Goal: Task Accomplishment & Management: Manage account settings

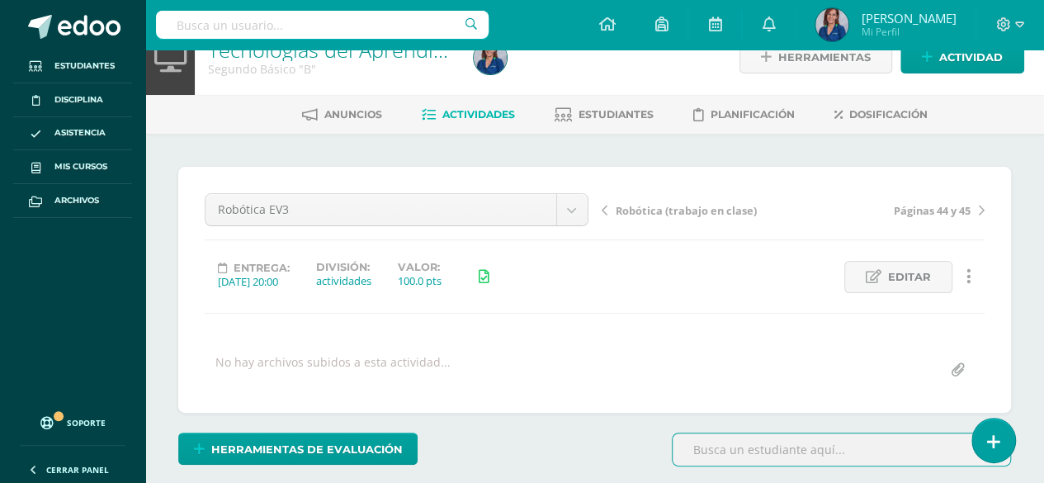
scroll to position [30, 0]
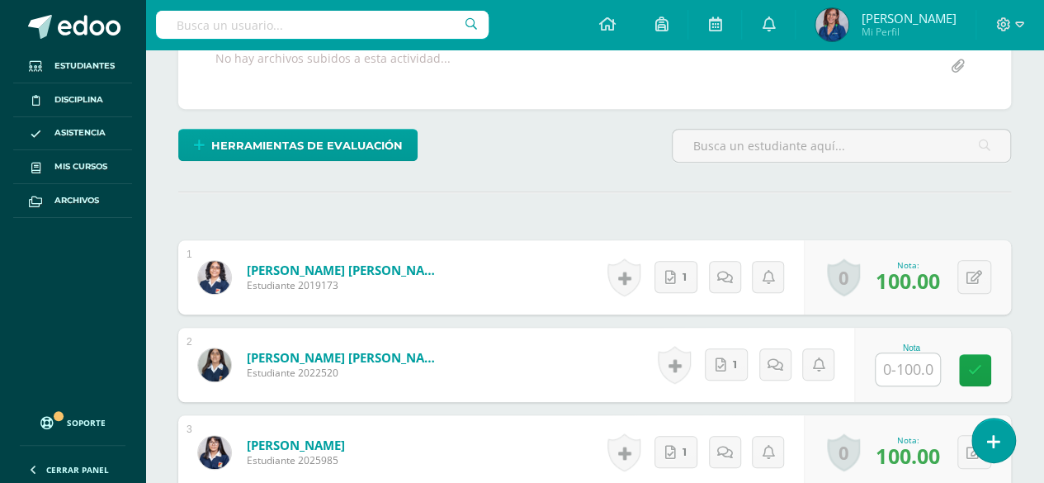
scroll to position [0, 0]
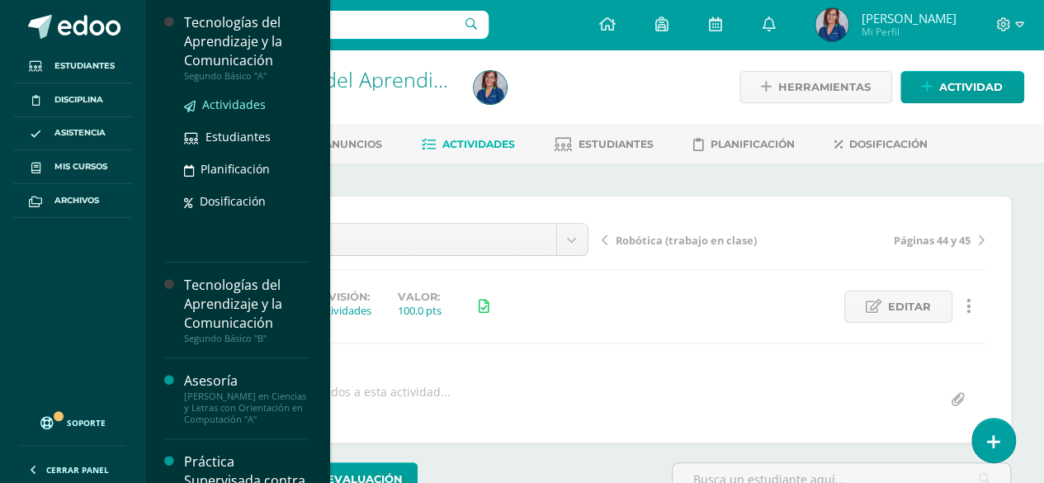
click at [231, 101] on span "Actividades" at bounding box center [234, 105] width 64 height 16
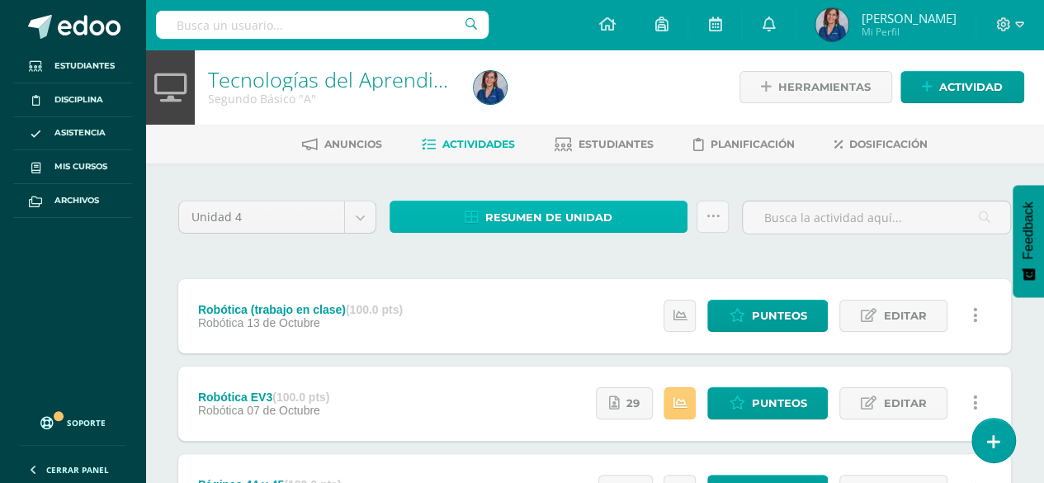
click at [606, 214] on span "Resumen de unidad" at bounding box center [548, 217] width 127 height 31
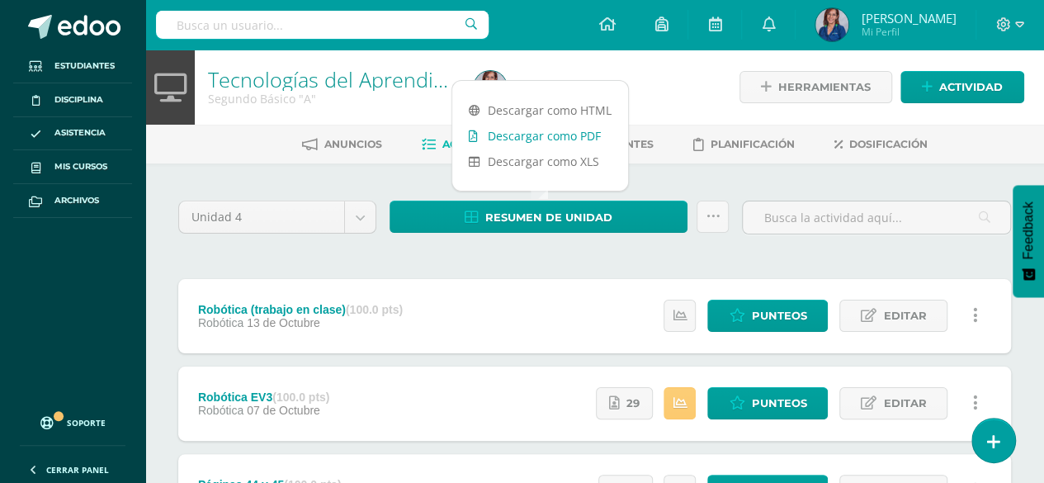
click at [583, 133] on link "Descargar como PDF" at bounding box center [540, 136] width 176 height 26
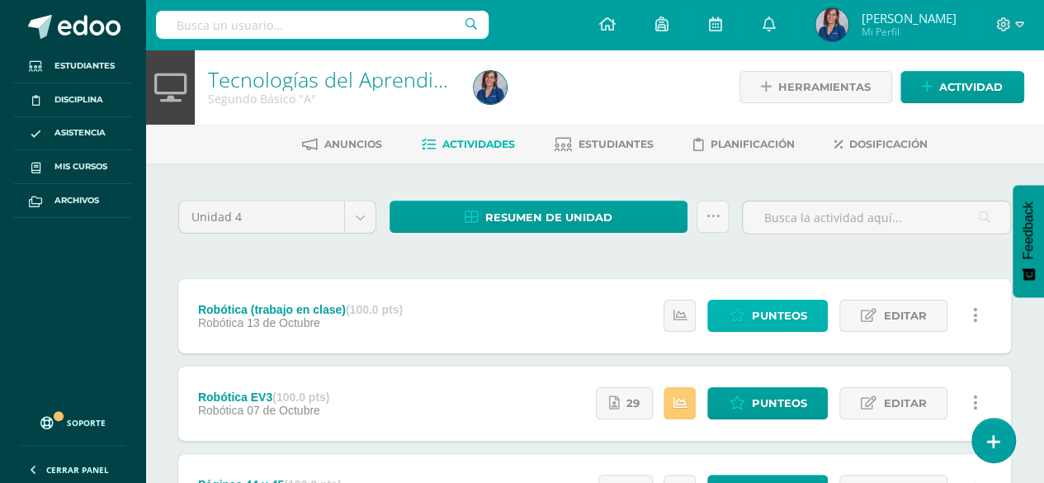
click at [747, 323] on link "Punteos" at bounding box center [767, 316] width 120 height 32
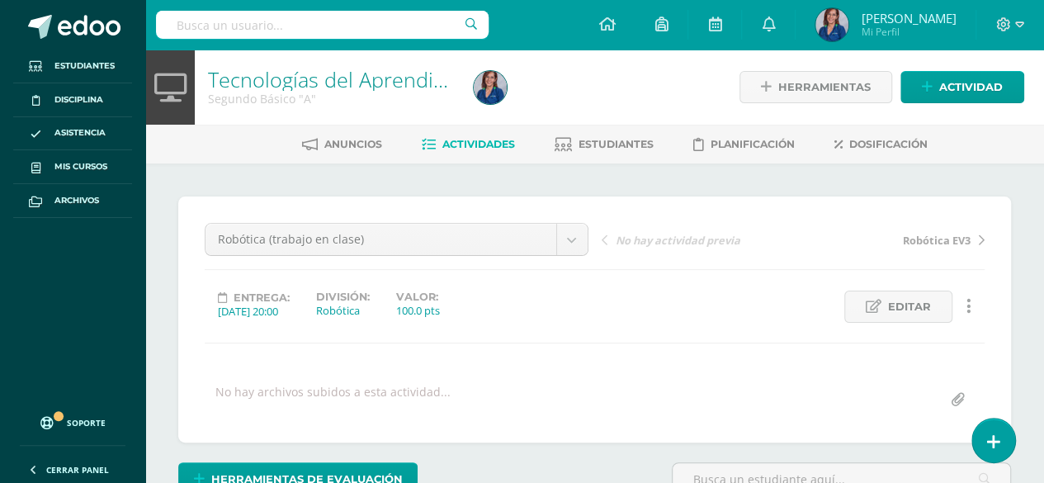
click at [468, 135] on link "Actividades" at bounding box center [468, 144] width 93 height 26
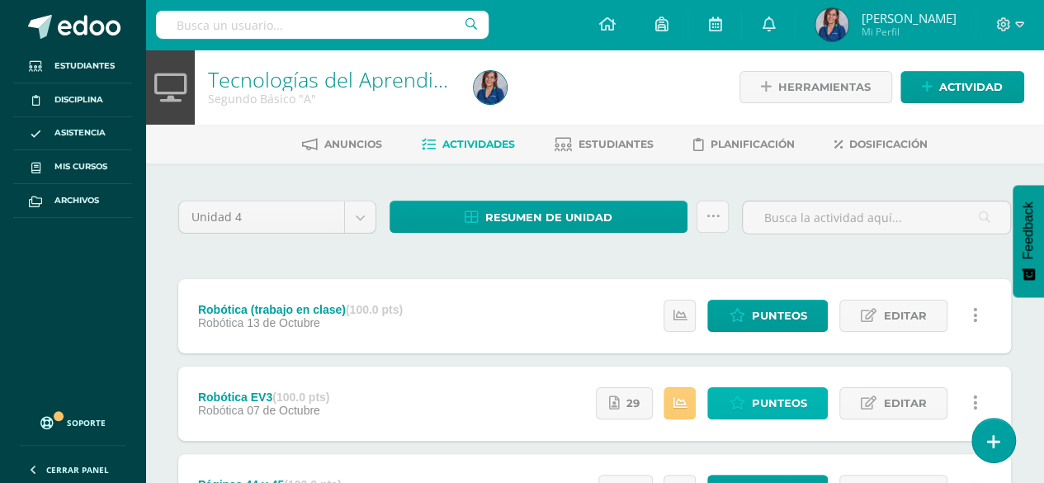
click at [738, 408] on icon at bounding box center [737, 403] width 16 height 14
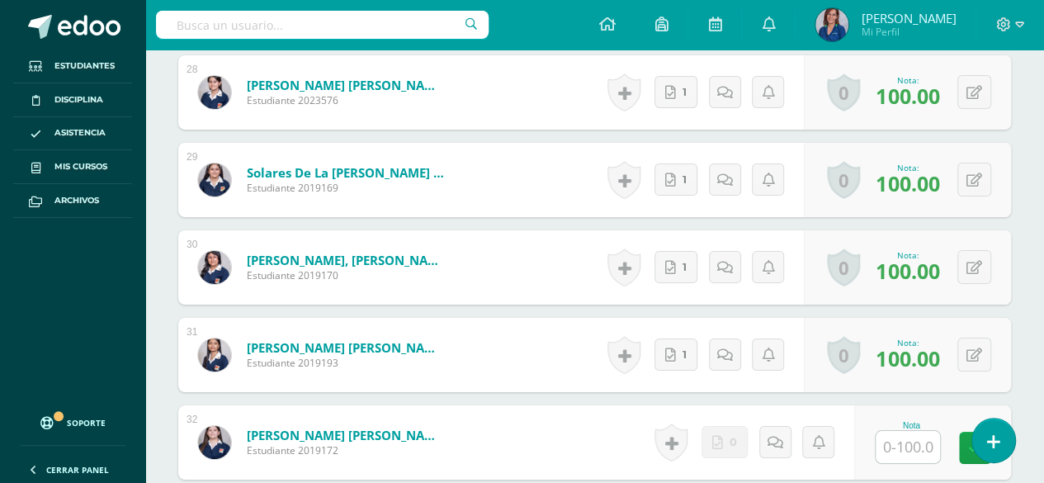
scroll to position [3060, 0]
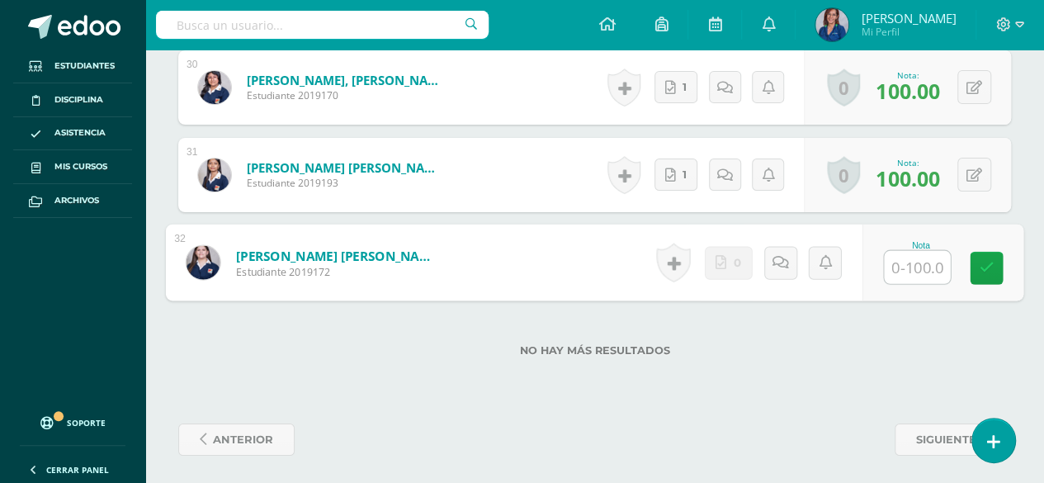
click at [927, 262] on input "text" at bounding box center [917, 267] width 66 height 33
type input "0"
click at [975, 263] on link at bounding box center [986, 268] width 33 height 33
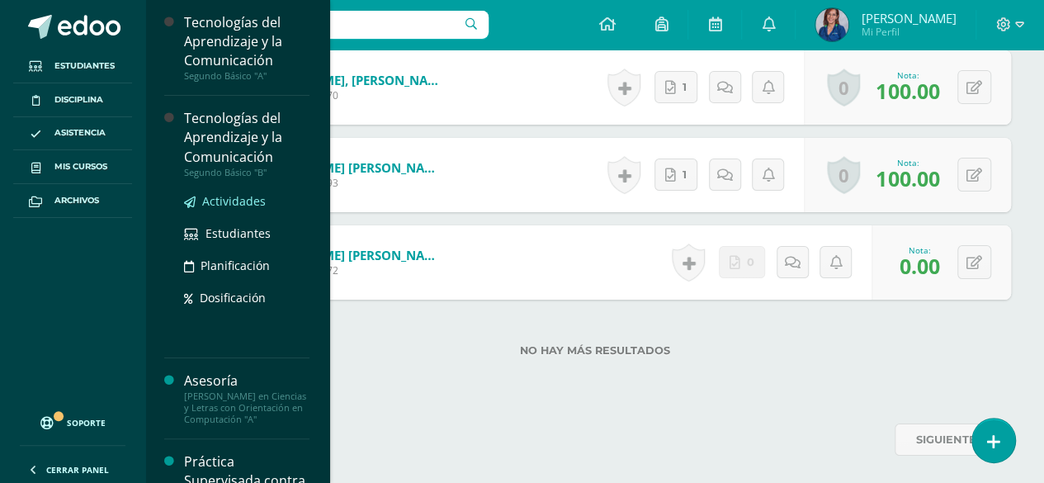
click at [236, 199] on span "Actividades" at bounding box center [234, 201] width 64 height 16
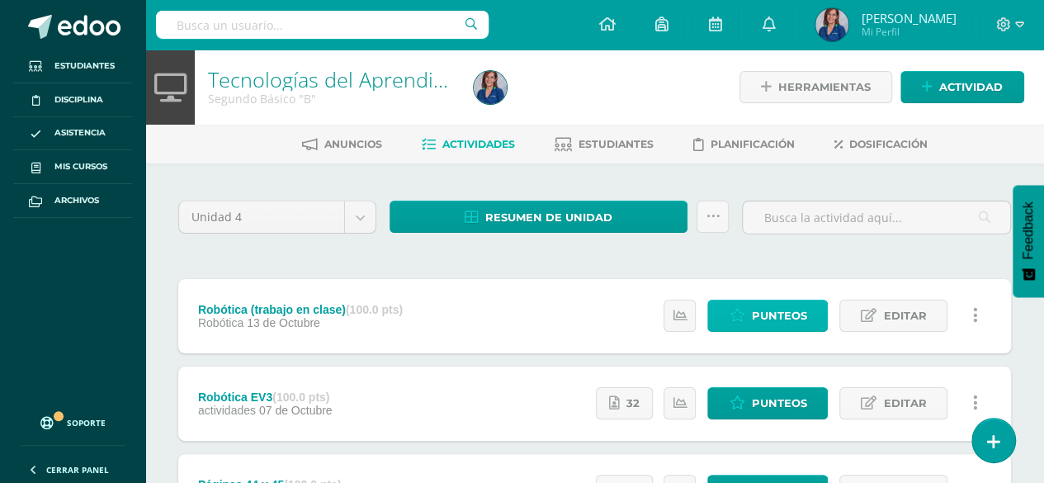
click at [753, 316] on link "Punteos" at bounding box center [767, 316] width 120 height 32
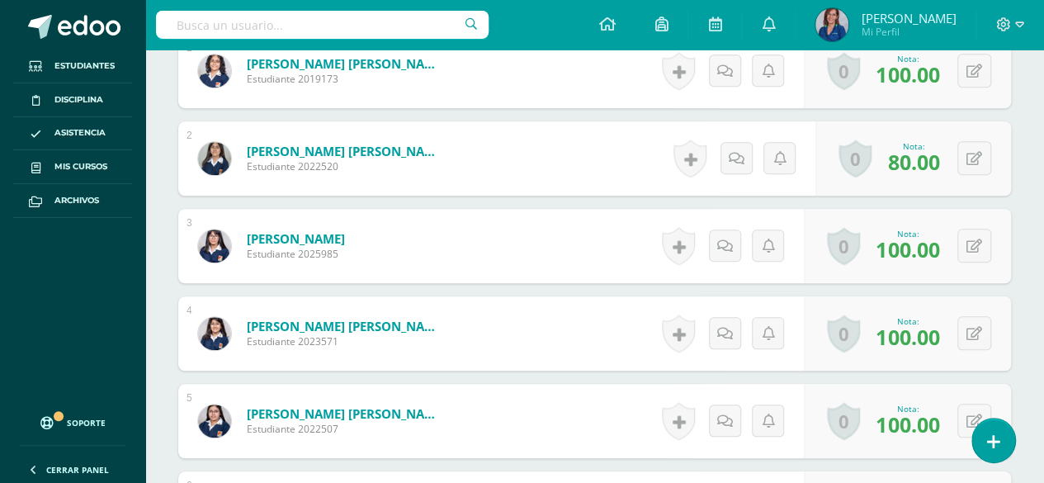
scroll to position [78, 0]
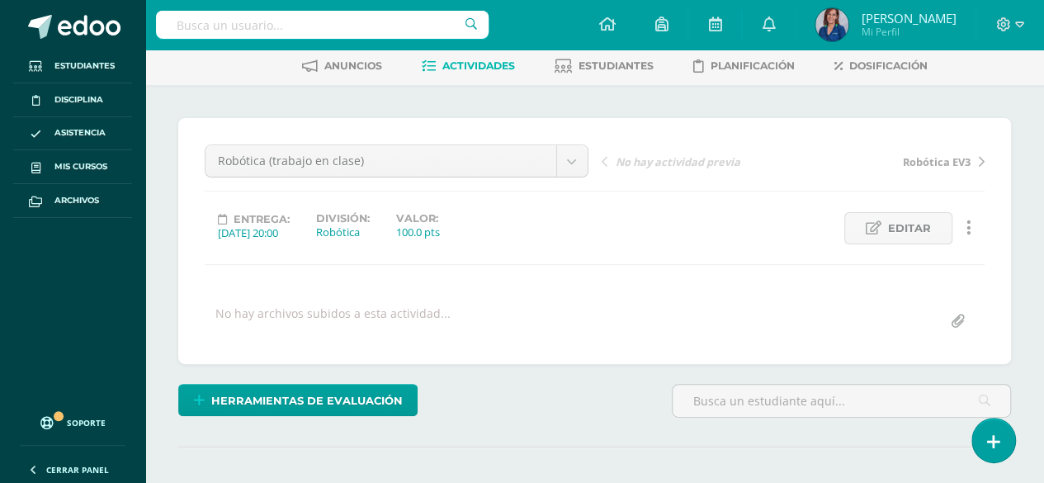
click at [509, 62] on span "Actividades" at bounding box center [478, 65] width 73 height 12
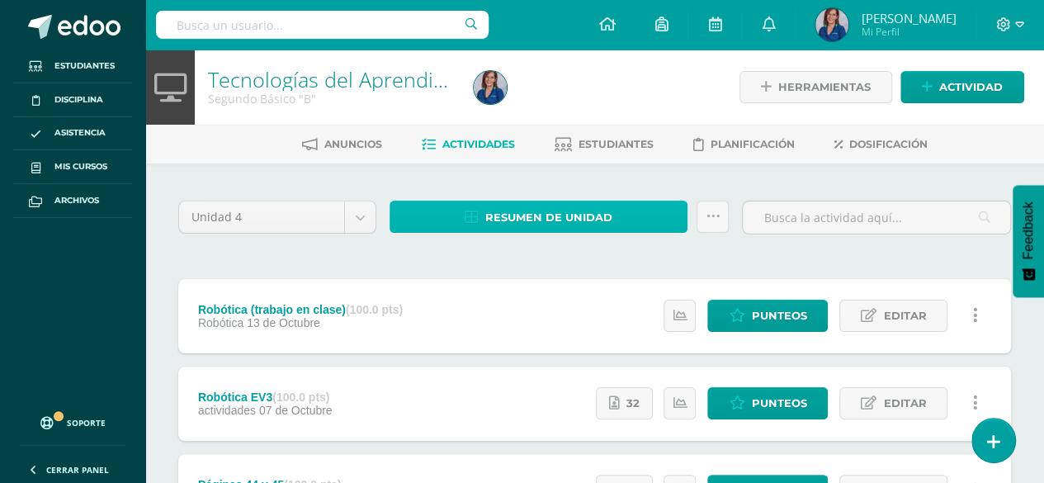
click at [530, 215] on span "Resumen de unidad" at bounding box center [548, 217] width 127 height 31
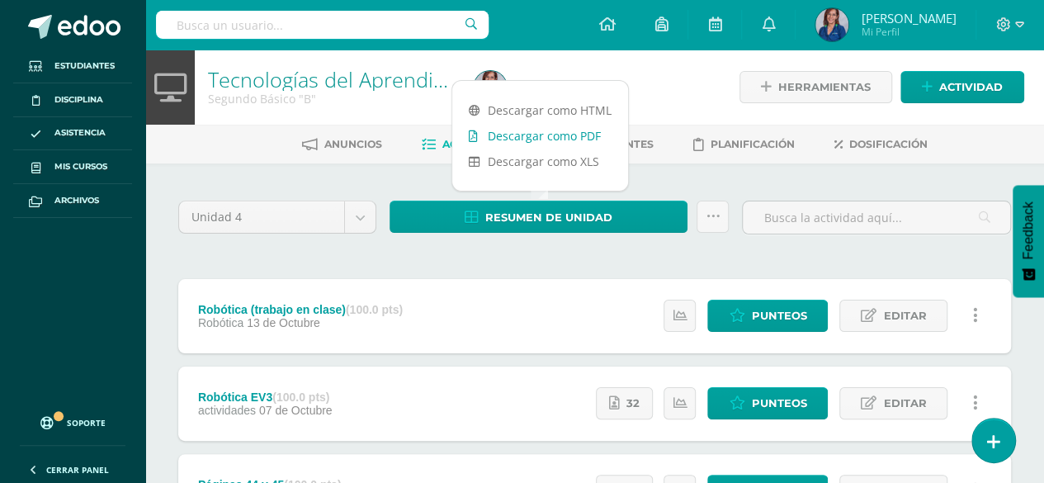
click at [556, 137] on link "Descargar como PDF" at bounding box center [540, 136] width 176 height 26
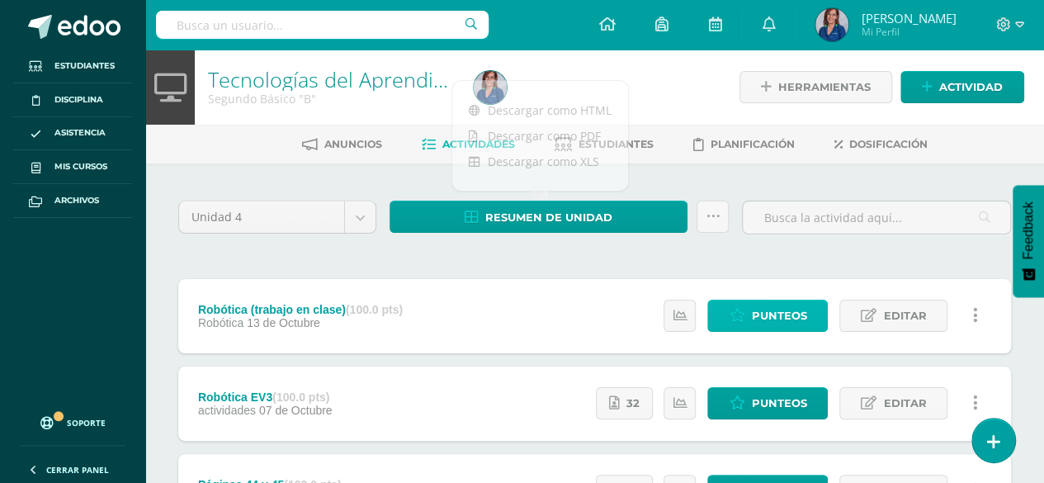
click at [735, 310] on icon at bounding box center [737, 316] width 16 height 14
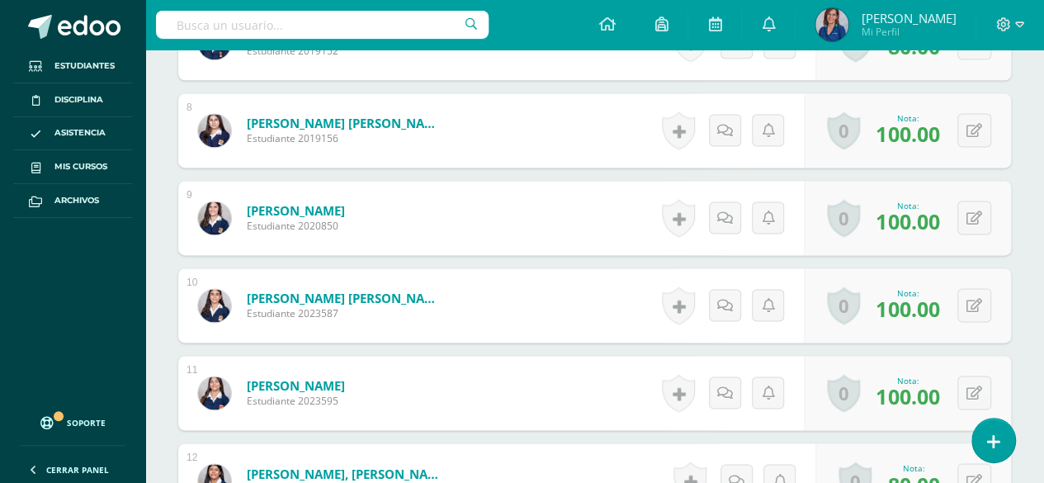
scroll to position [1094, 0]
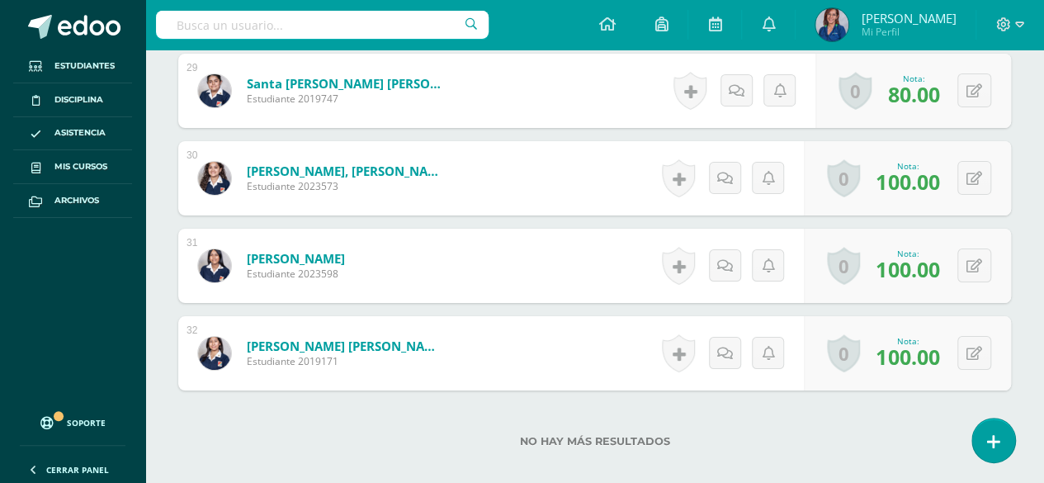
scroll to position [2970, 0]
